Goal: Register for event/course

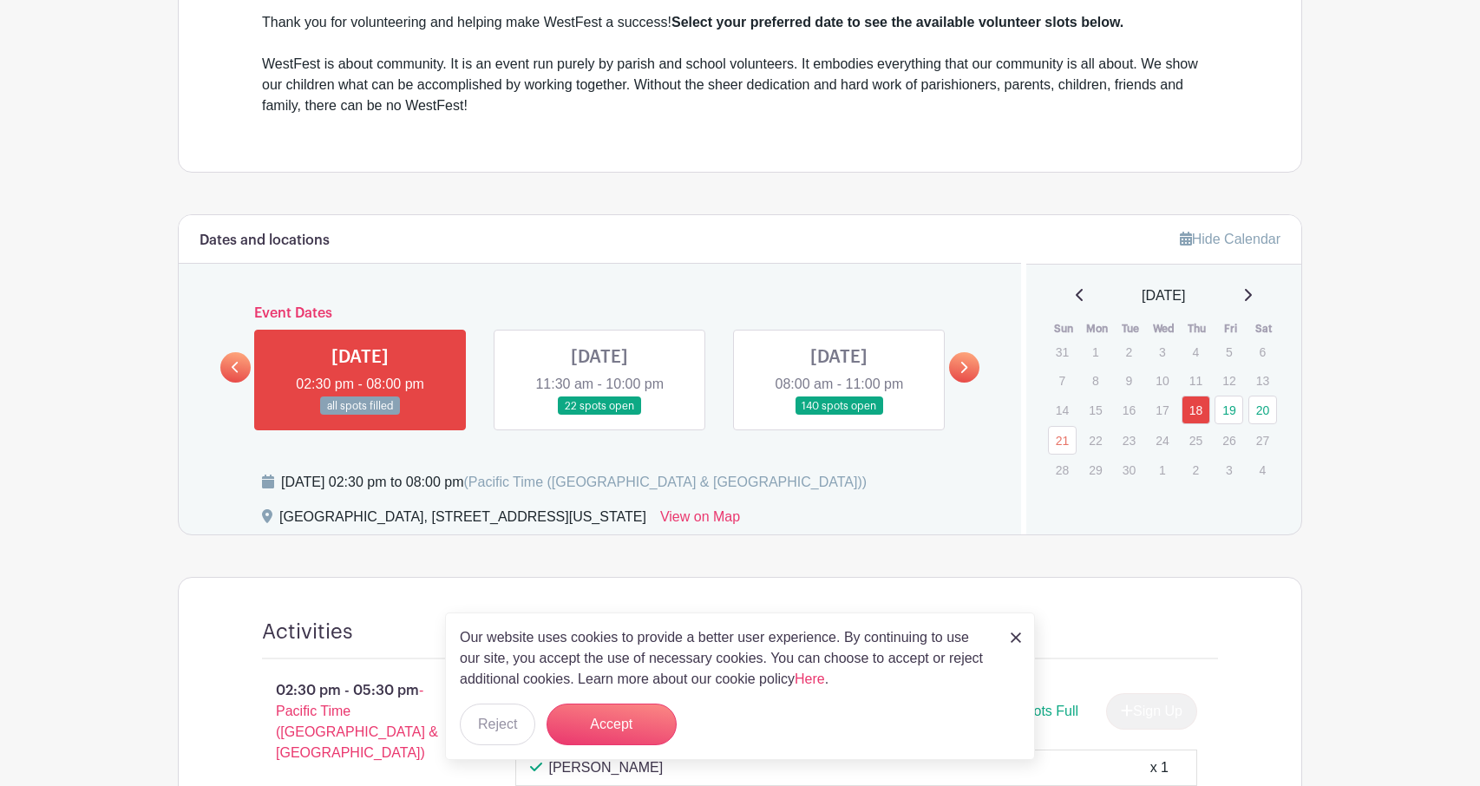
scroll to position [604, 0]
click at [600, 416] on link at bounding box center [600, 416] width 0 height 0
click at [1015, 638] on img at bounding box center [1016, 638] width 10 height 10
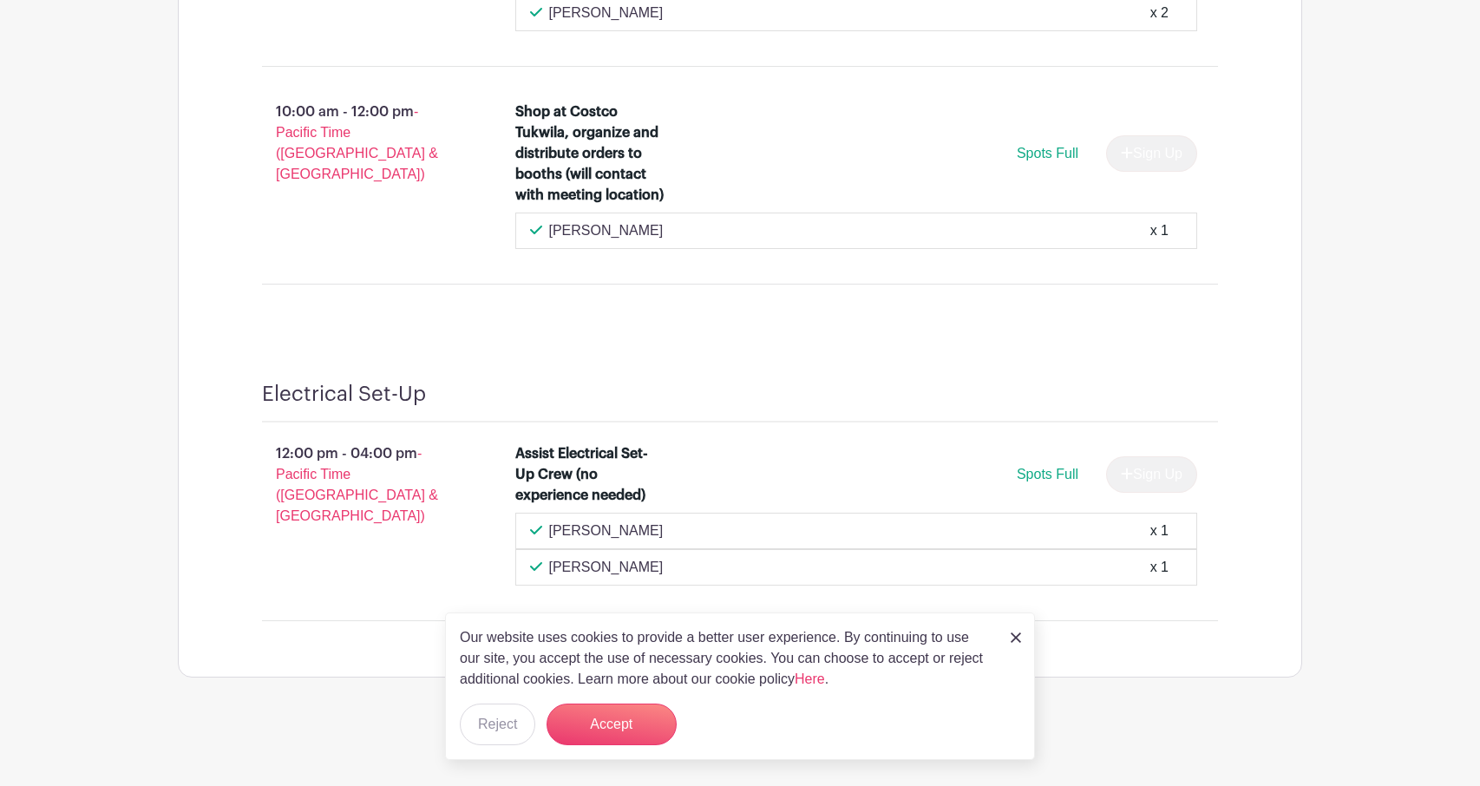
scroll to position [16091, 0]
click at [1013, 634] on img at bounding box center [1016, 638] width 10 height 10
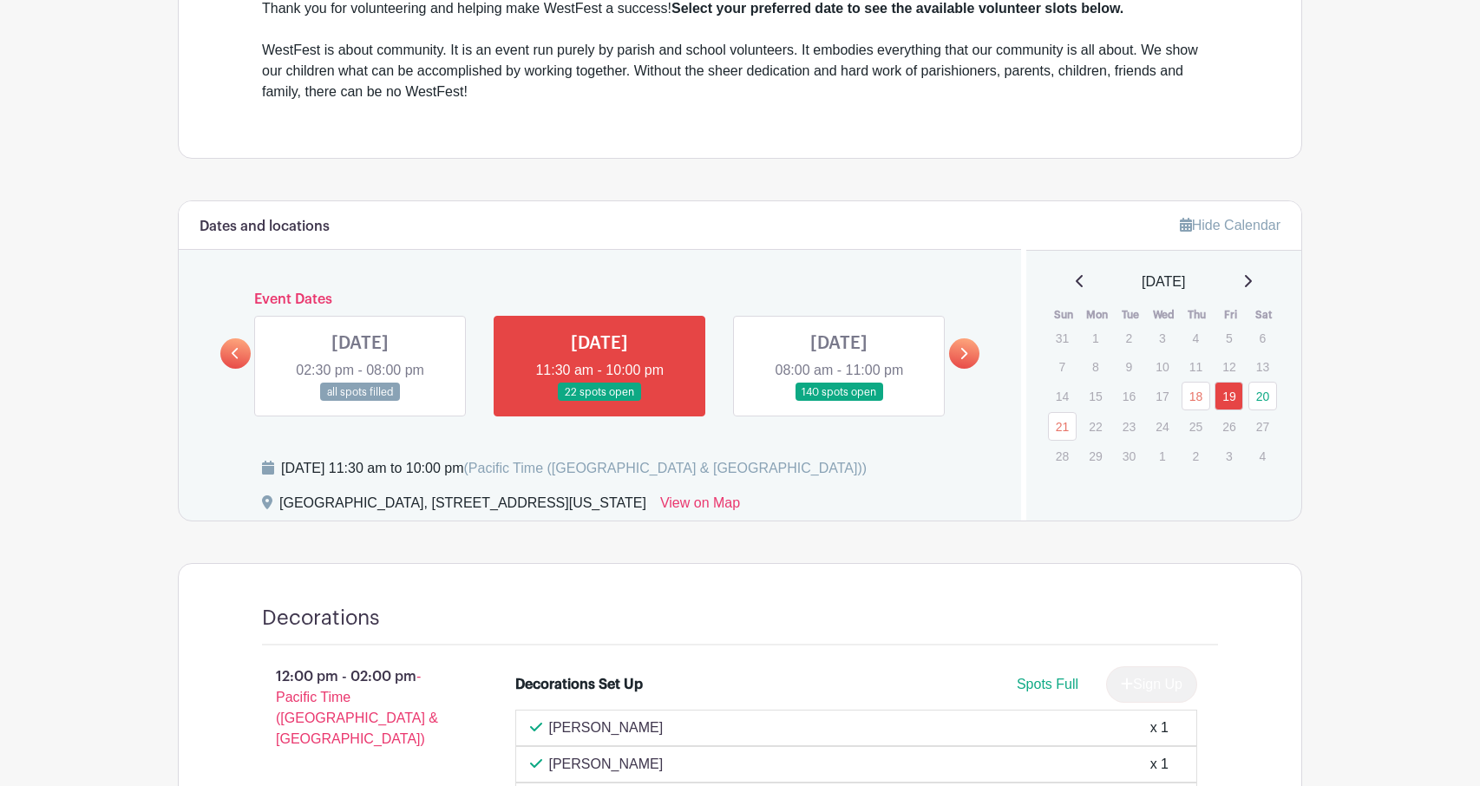
scroll to position [643, 0]
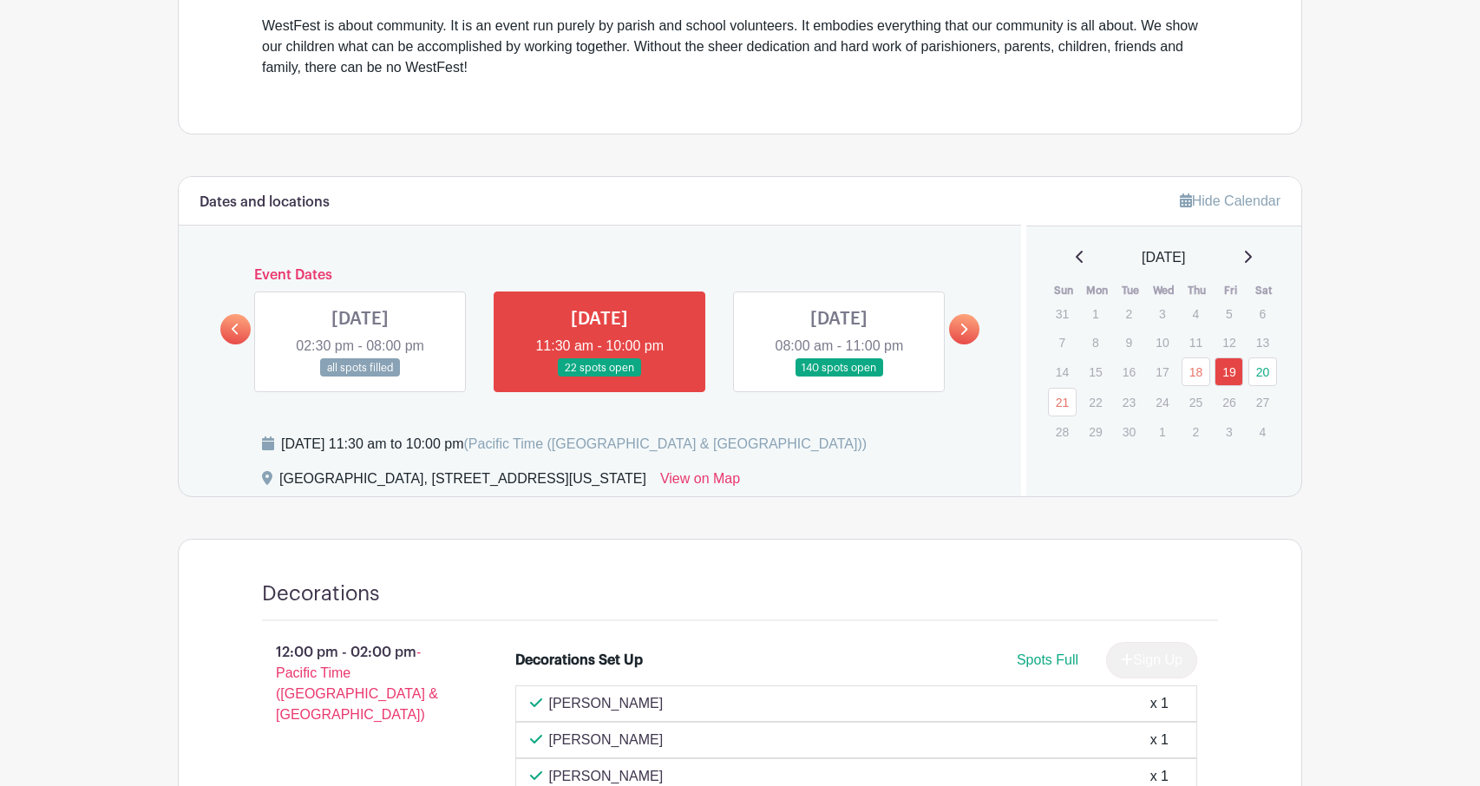
click at [839, 377] on link at bounding box center [839, 377] width 0 height 0
click at [1256, 379] on link "20" at bounding box center [1263, 371] width 29 height 29
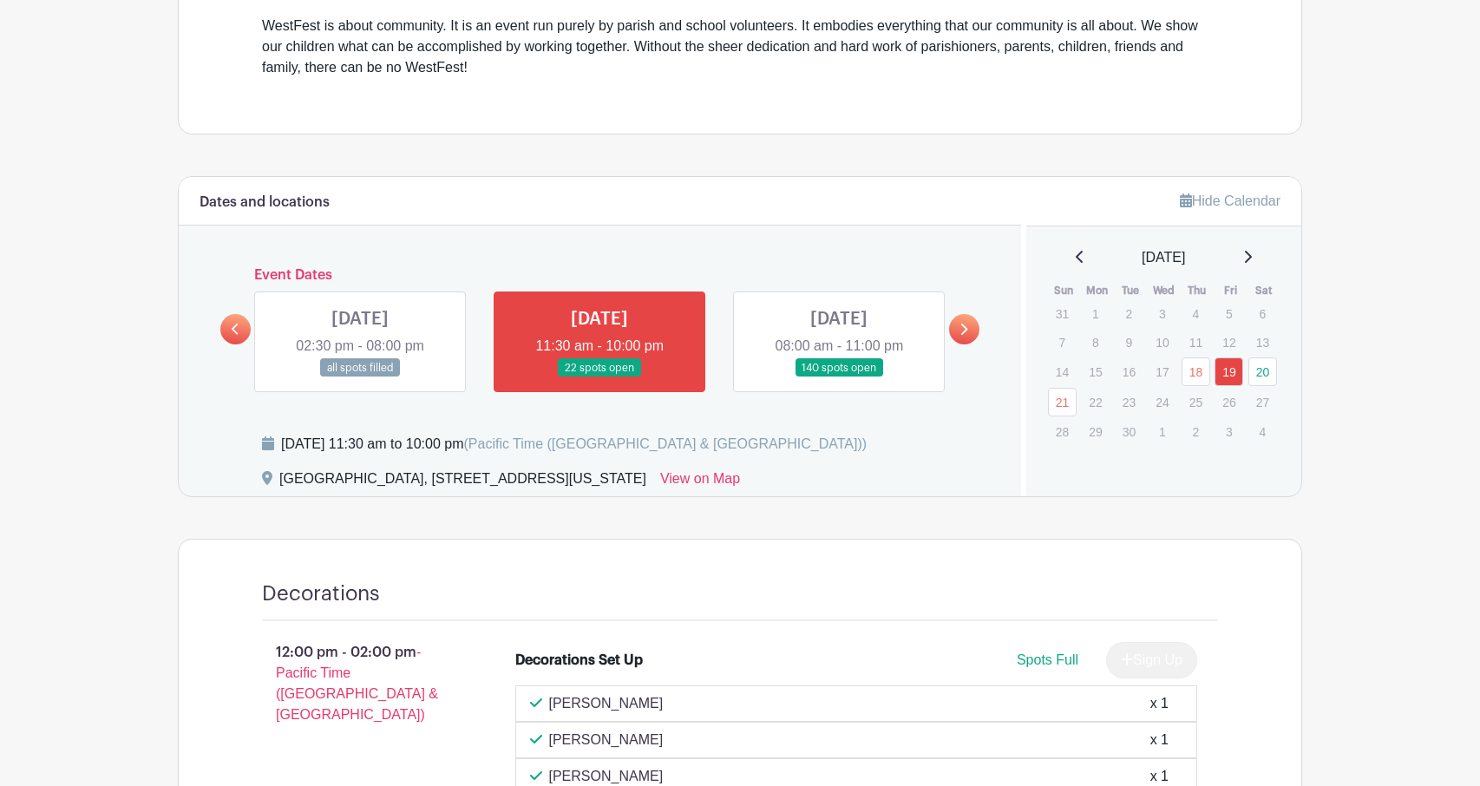
click at [972, 322] on link at bounding box center [964, 329] width 30 height 30
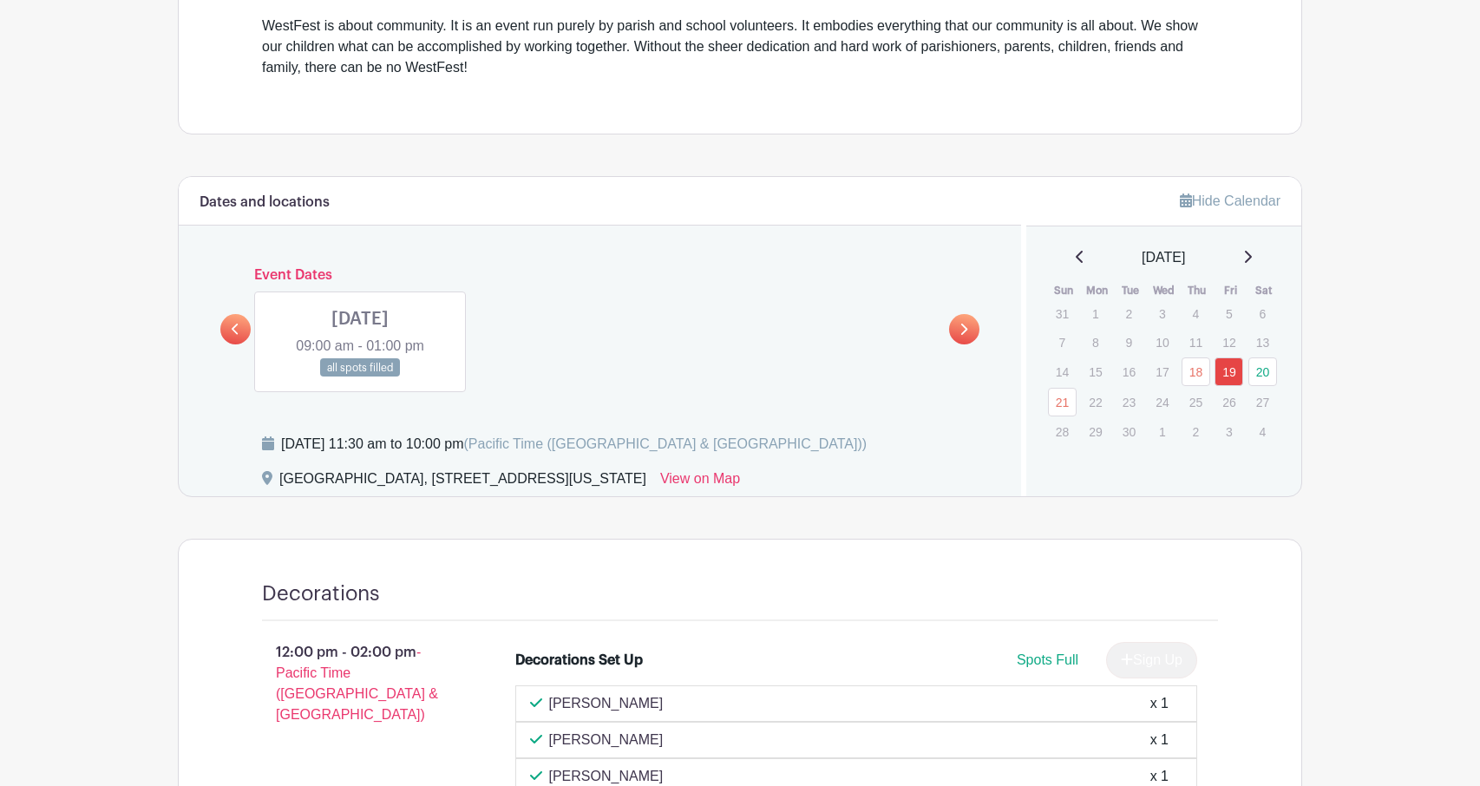
click at [230, 329] on link at bounding box center [235, 329] width 30 height 30
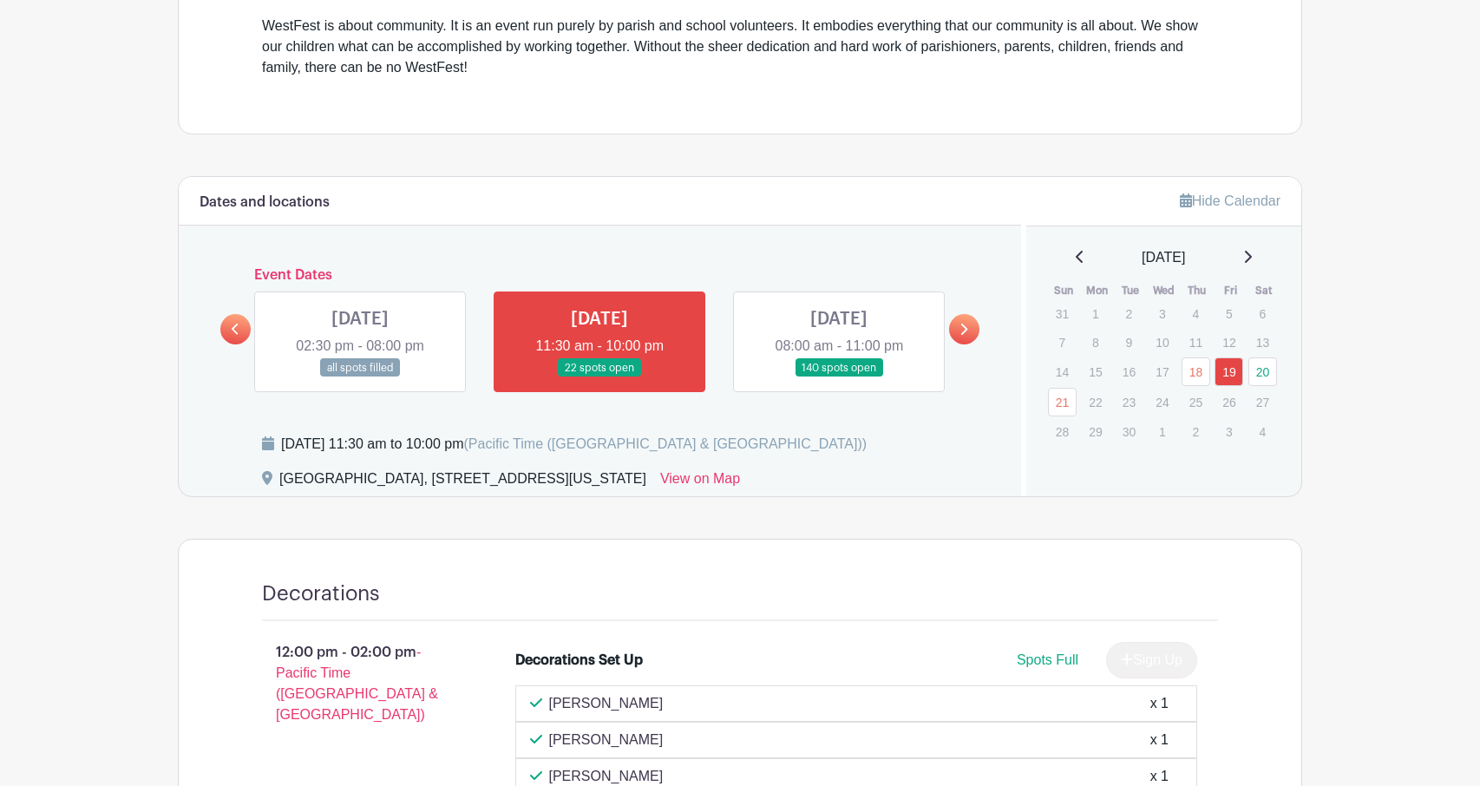
click at [839, 377] on link at bounding box center [839, 377] width 0 height 0
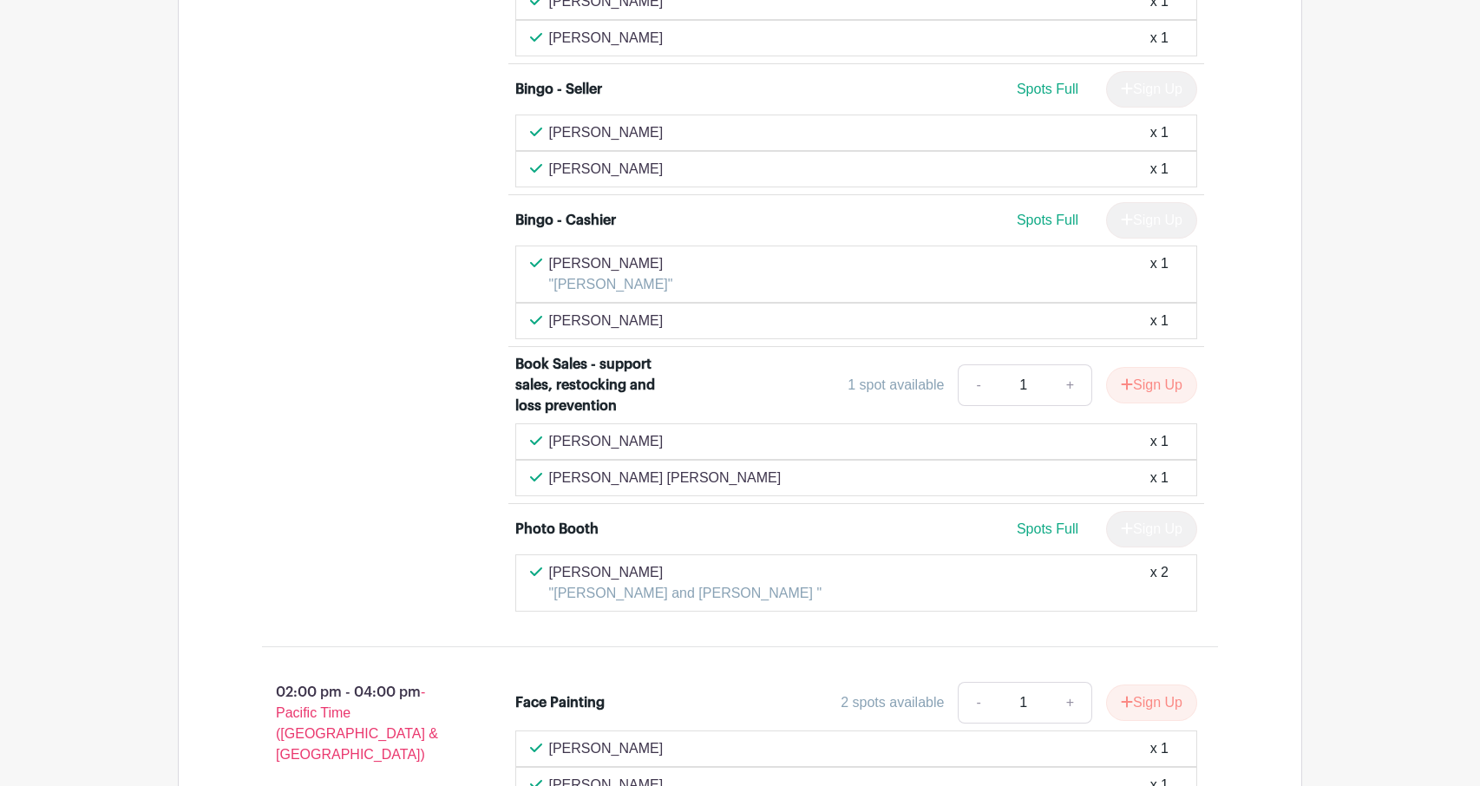
scroll to position [4365, 0]
click at [1161, 366] on button "Sign Up" at bounding box center [1151, 384] width 91 height 36
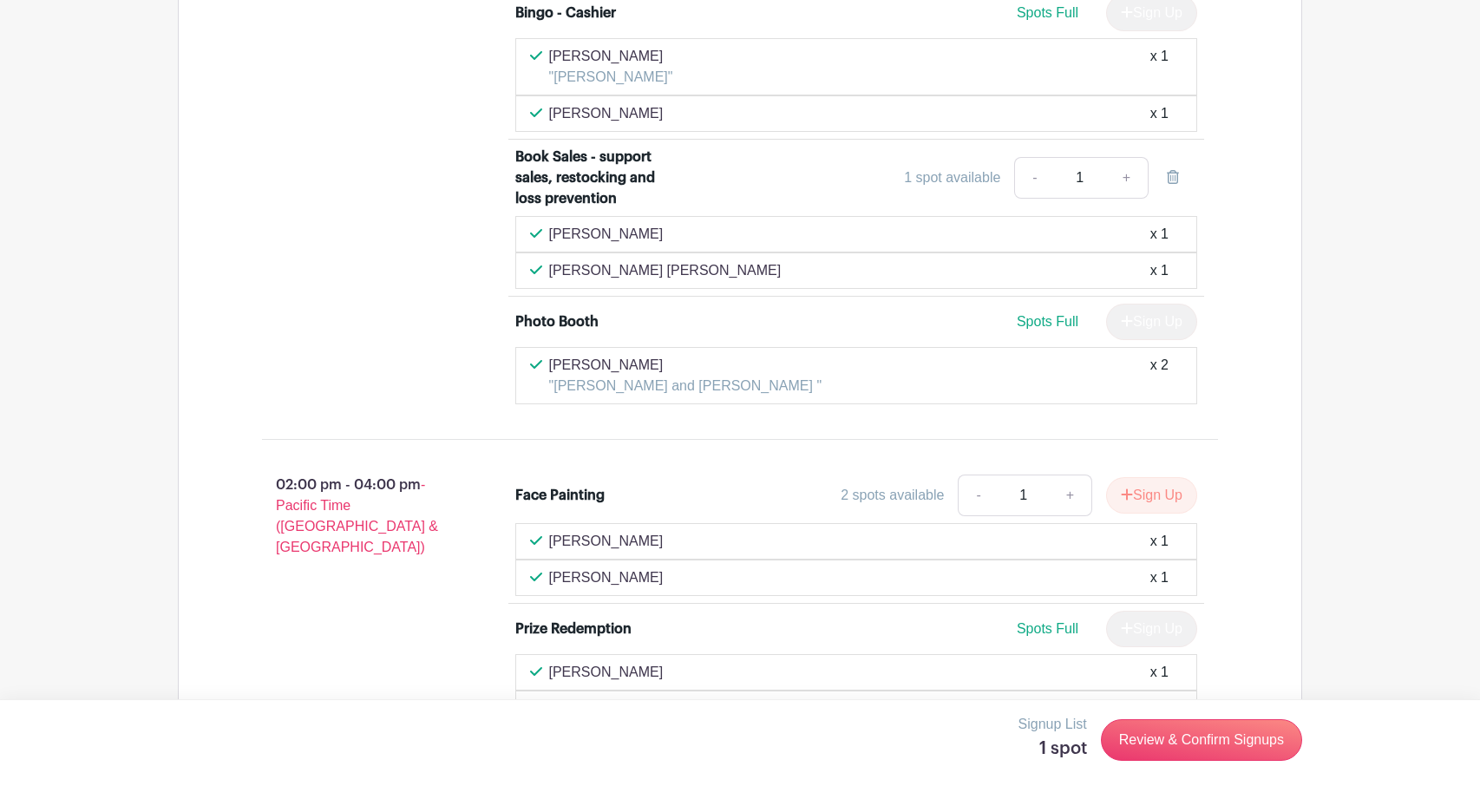
scroll to position [4583, 0]
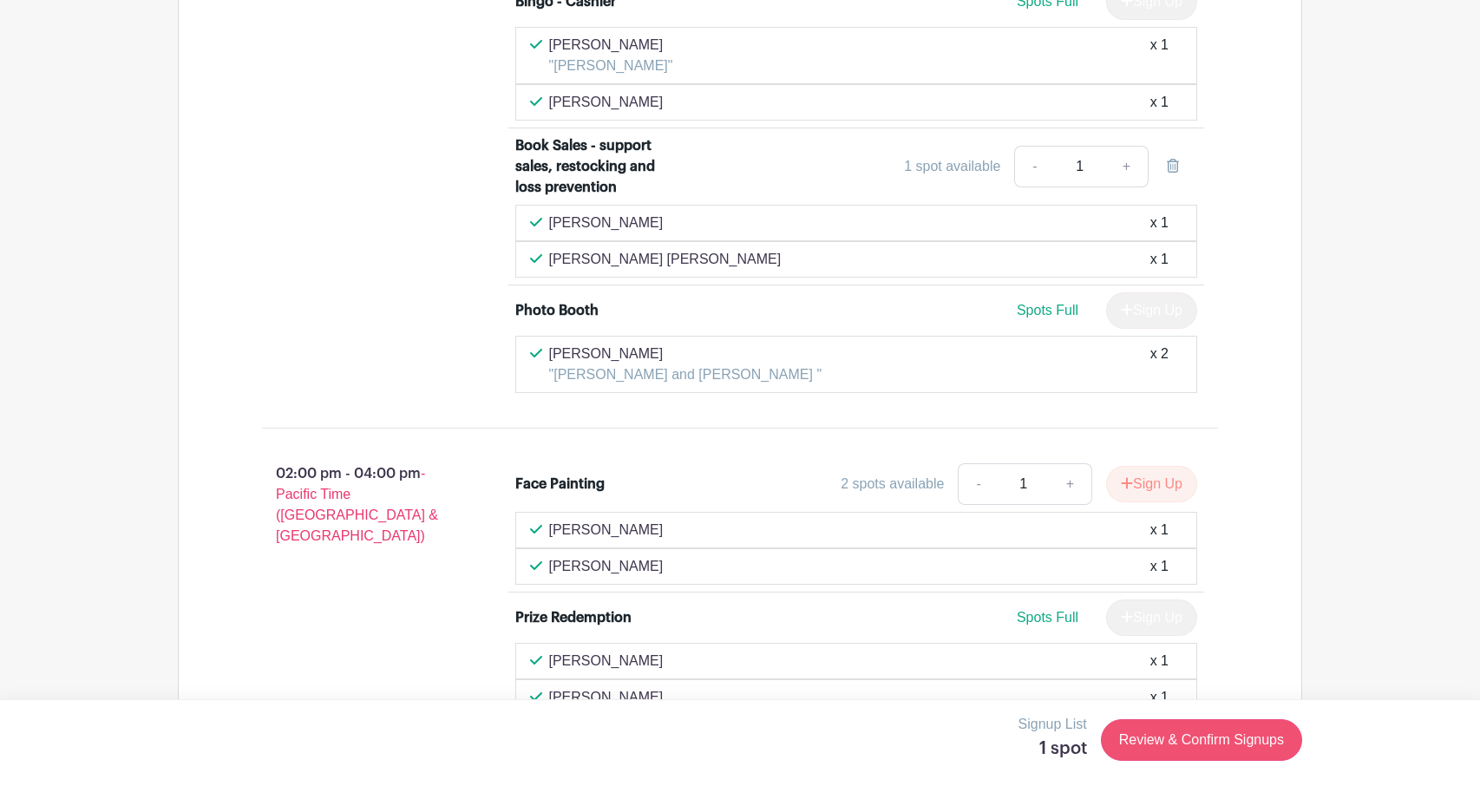
click at [1157, 745] on link "Review & Confirm Signups" at bounding box center [1201, 740] width 201 height 42
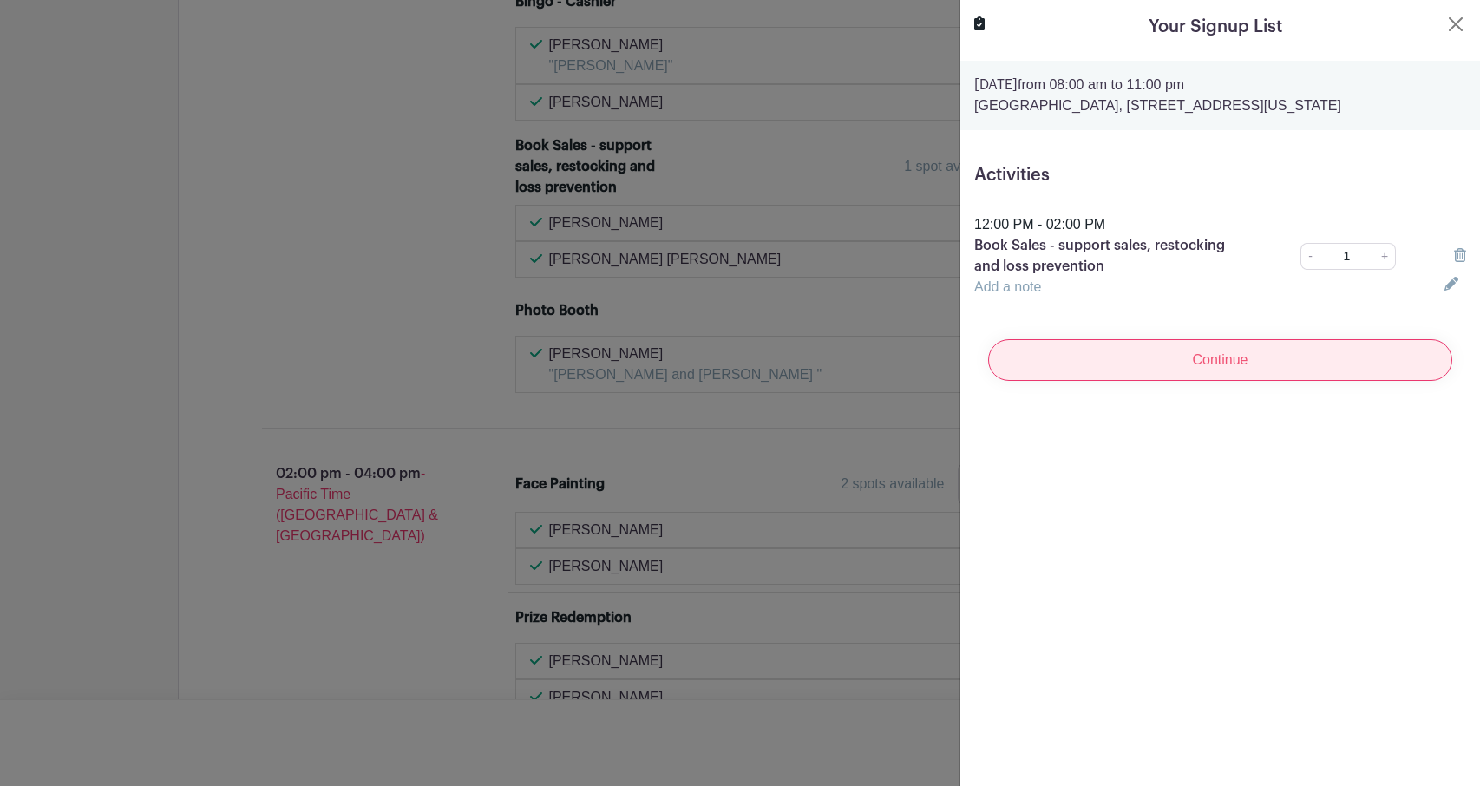
click at [1130, 377] on input "Continue" at bounding box center [1220, 360] width 464 height 42
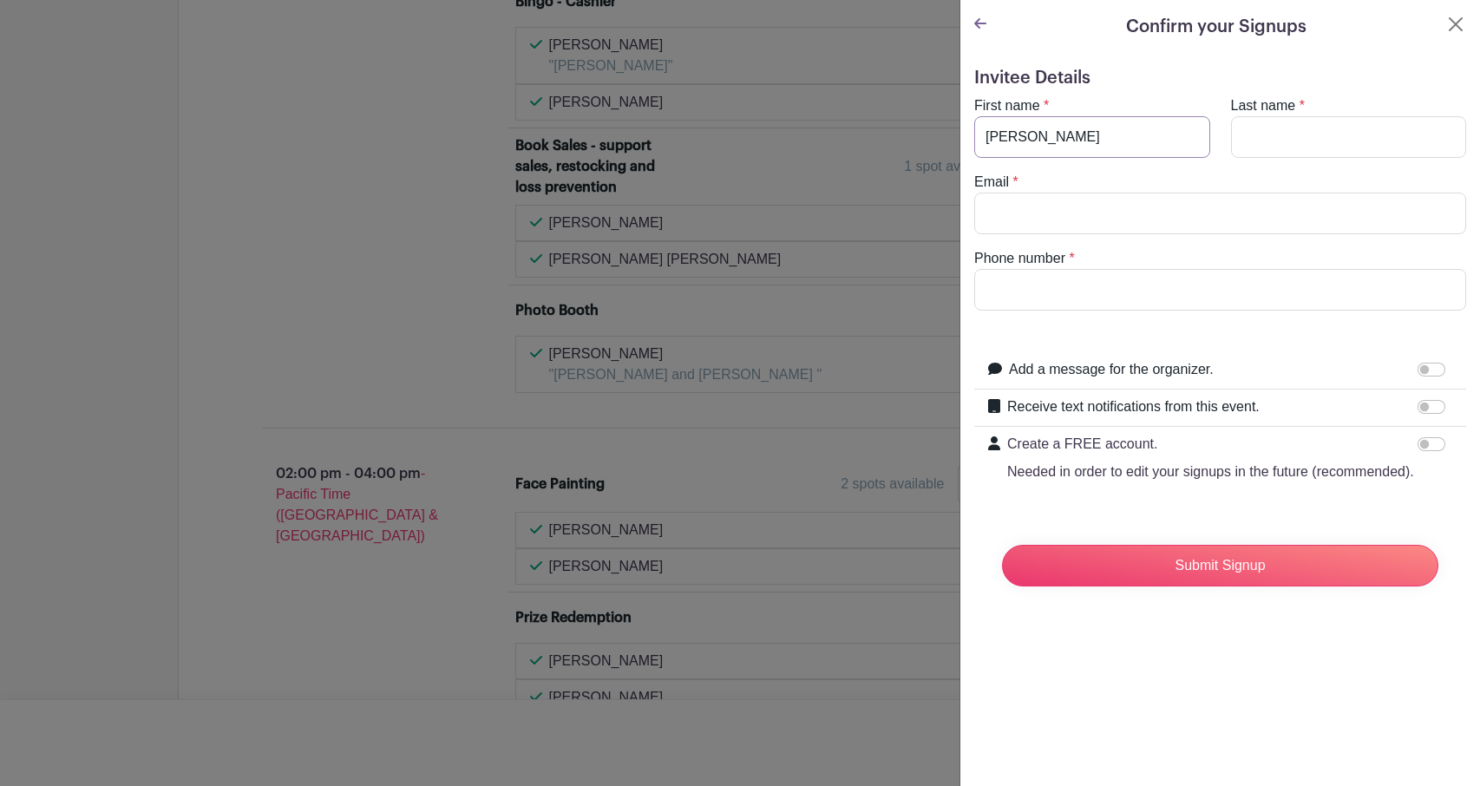
type input "[PERSON_NAME]"
type input "[EMAIL_ADDRESS][DOMAIN_NAME]"
type input "8323141218"
click at [1256, 629] on div "Confirm your Signups Invitee Details First name * [PERSON_NAME] Last name * [PE…" at bounding box center [1220, 393] width 521 height 786
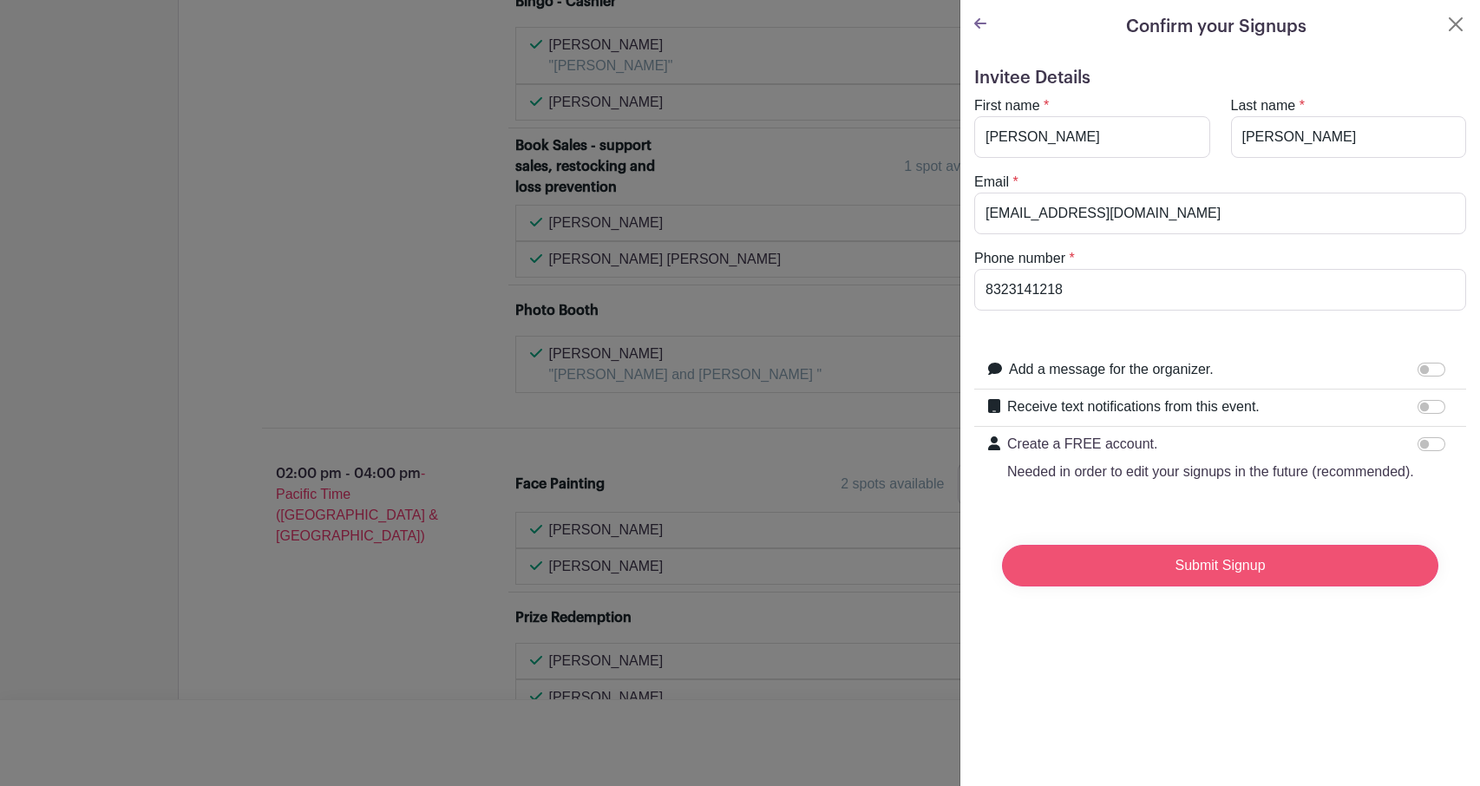
click at [1251, 551] on input "Submit Signup" at bounding box center [1220, 566] width 436 height 42
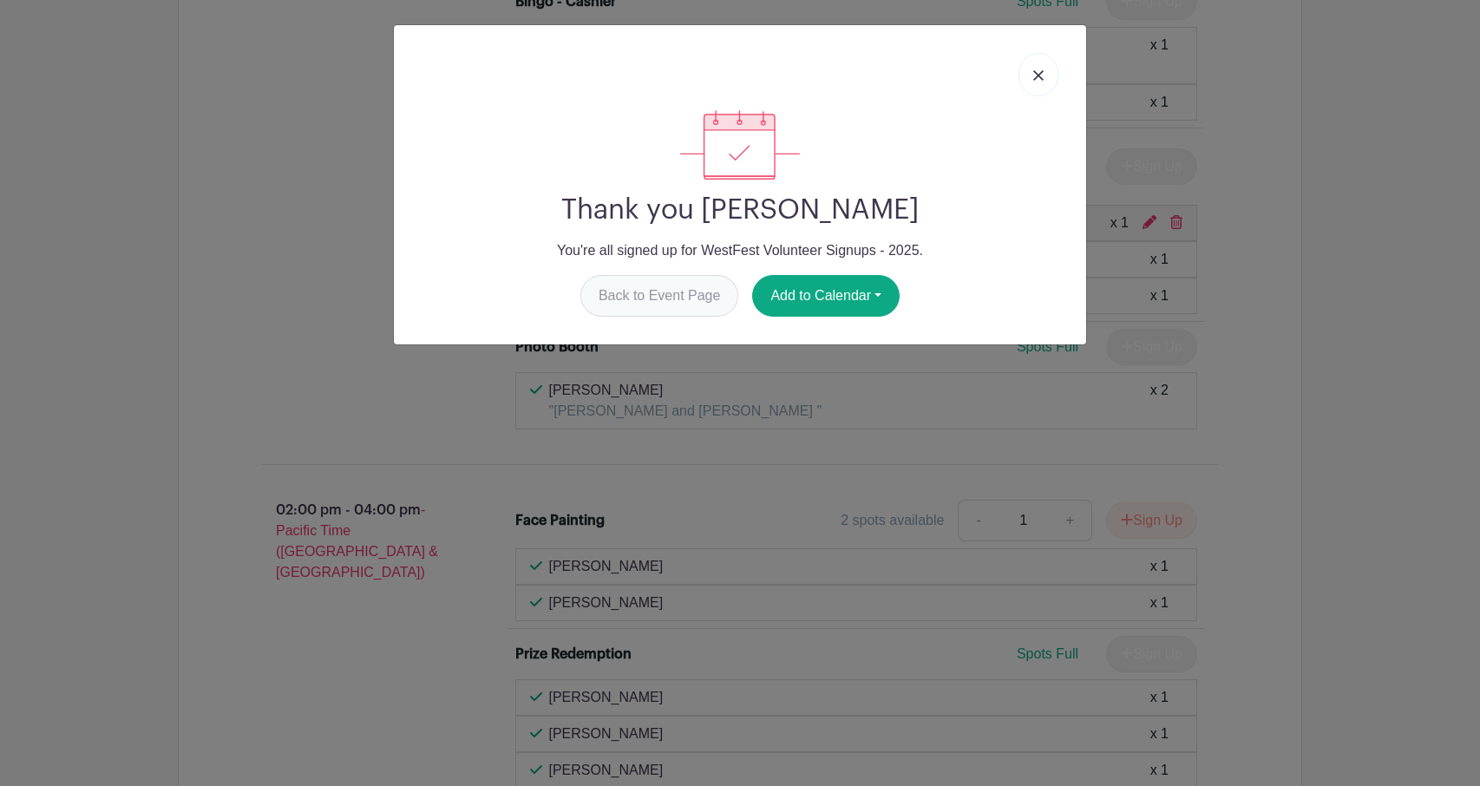
click at [693, 295] on link "Back to Event Page" at bounding box center [659, 296] width 159 height 42
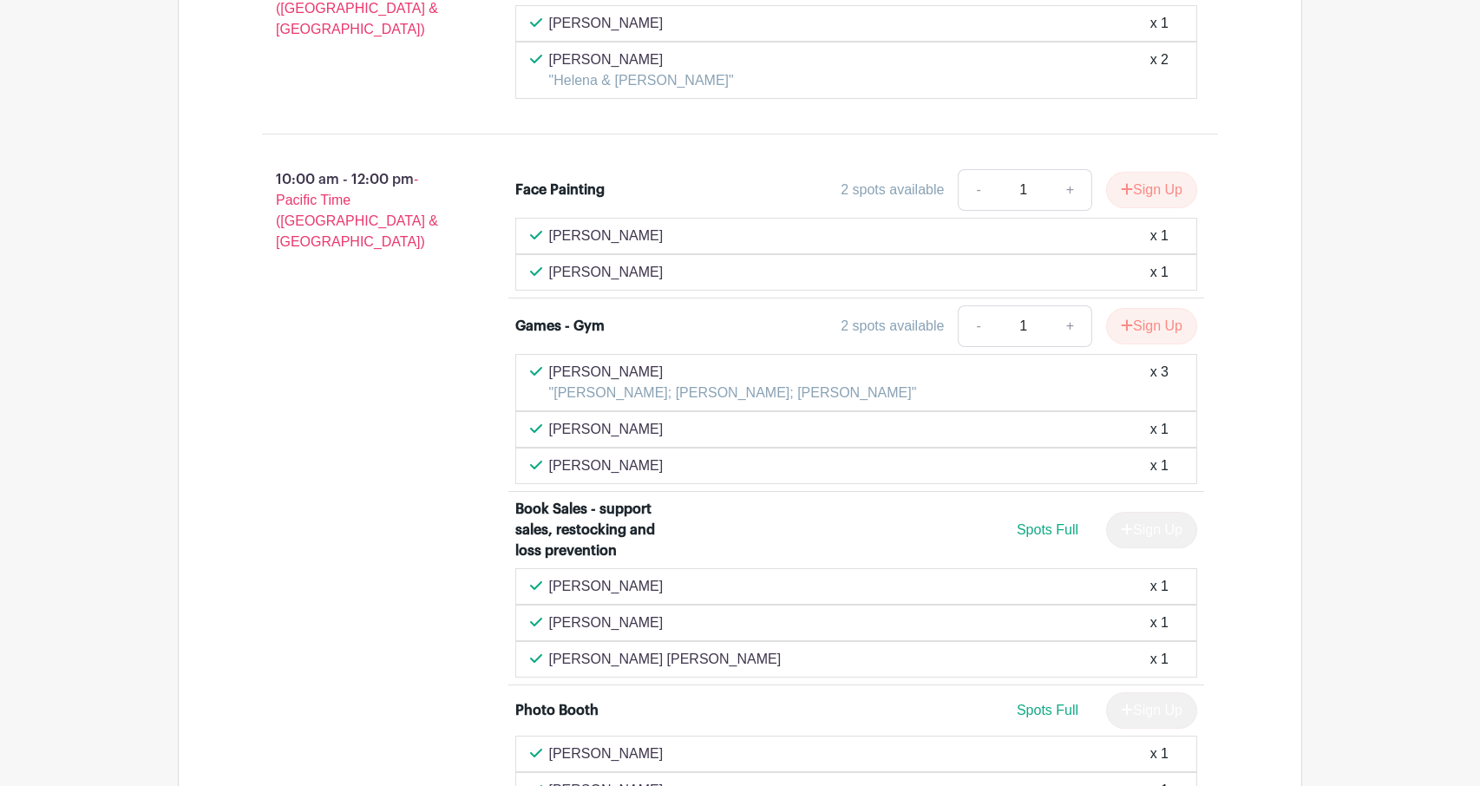
scroll to position [3003, 0]
